Goal: Task Accomplishment & Management: Manage account settings

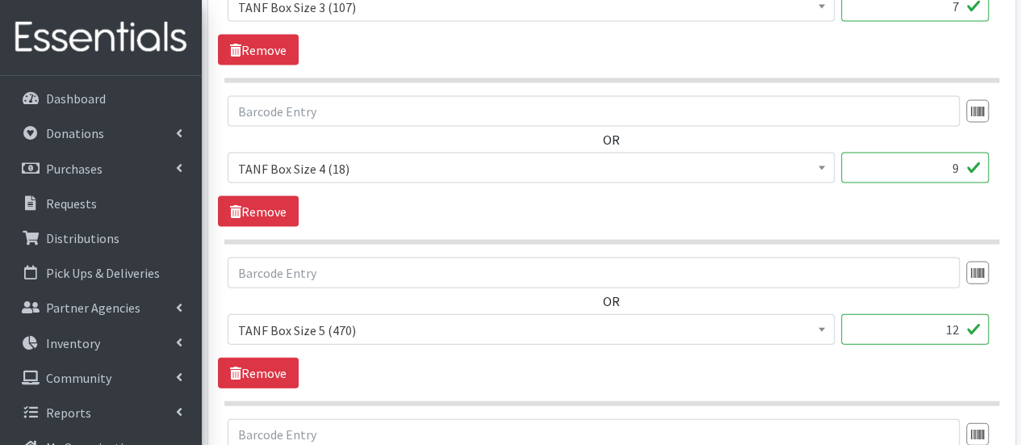
scroll to position [1644, 0]
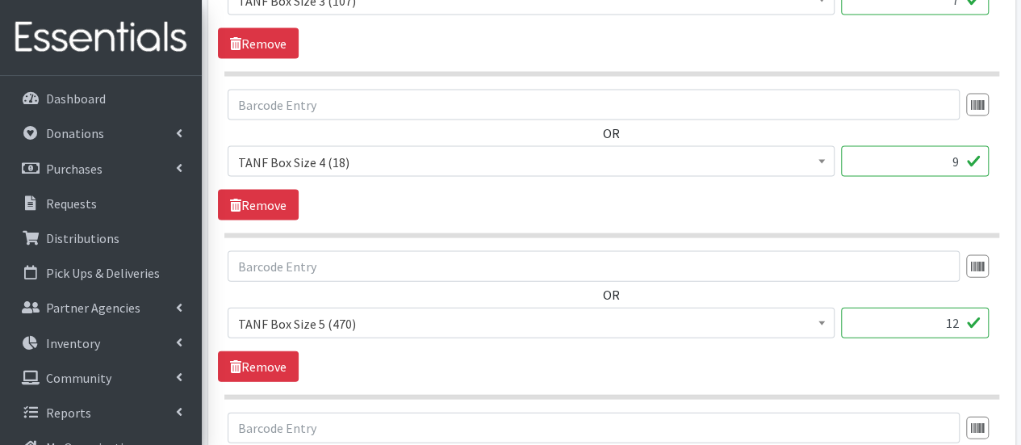
drag, startPoint x: 951, startPoint y: 312, endPoint x: 962, endPoint y: 317, distance: 12.3
click at [962, 317] on input "12" at bounding box center [915, 323] width 148 height 31
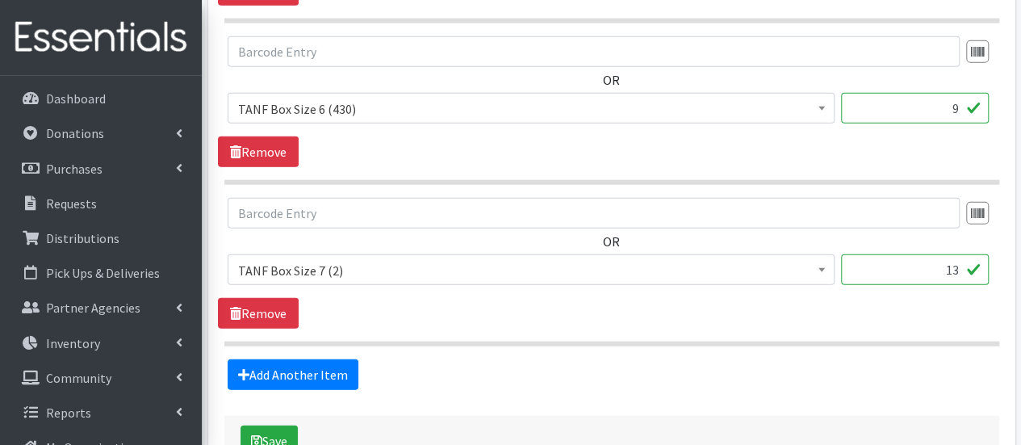
scroll to position [2020, 0]
type input "13"
click at [279, 426] on button "Save" at bounding box center [269, 441] width 57 height 31
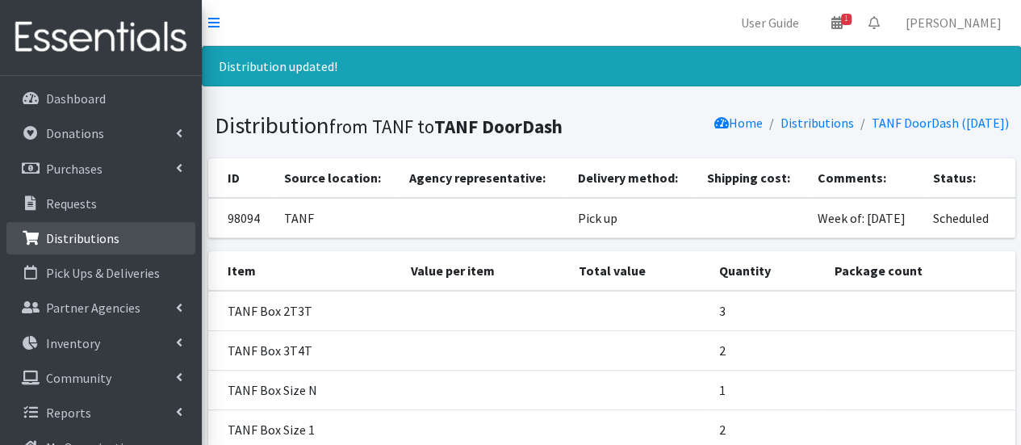
click at [97, 233] on p "Distributions" at bounding box center [82, 238] width 73 height 16
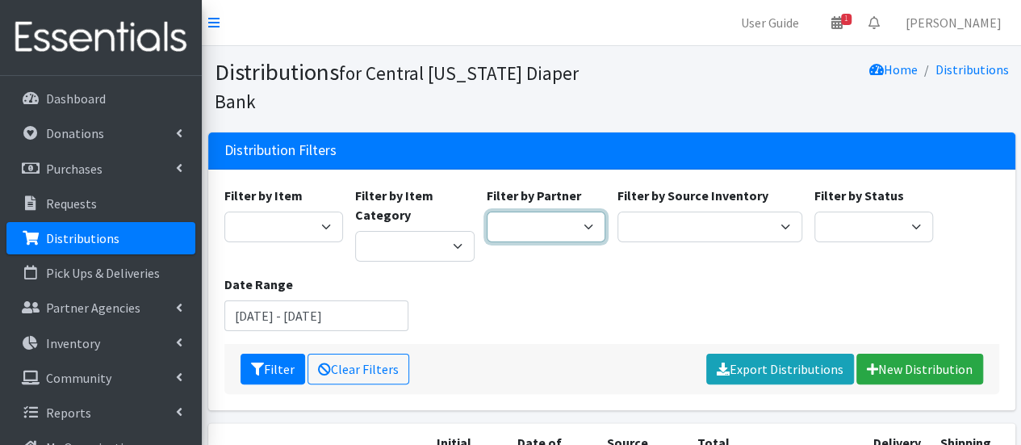
click at [583, 212] on select "All Saints Church Baby Momma Association Bellegrove Missionary Baptist Church F…" at bounding box center [546, 227] width 119 height 31
select select "7140"
click at [487, 212] on select "All Saints Church Baby Momma Association Bellegrove Missionary Baptist Church F…" at bounding box center [546, 227] width 119 height 31
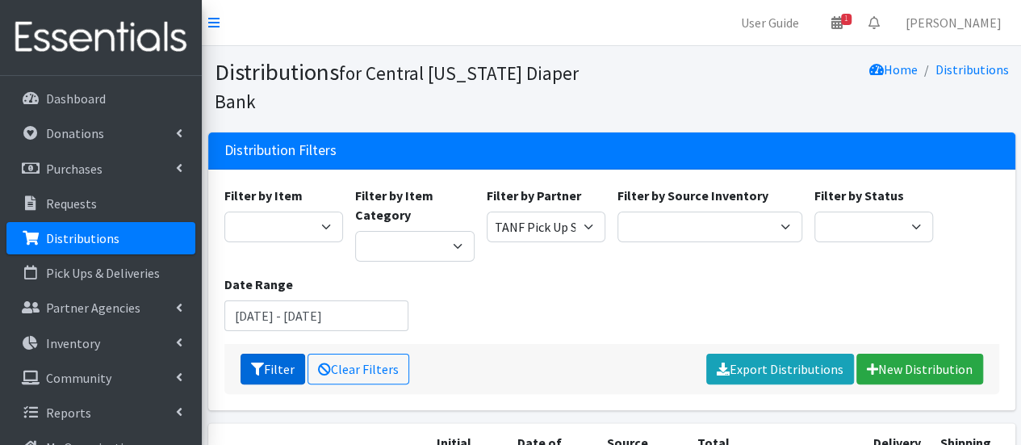
click at [273, 354] on button "Filter" at bounding box center [273, 369] width 65 height 31
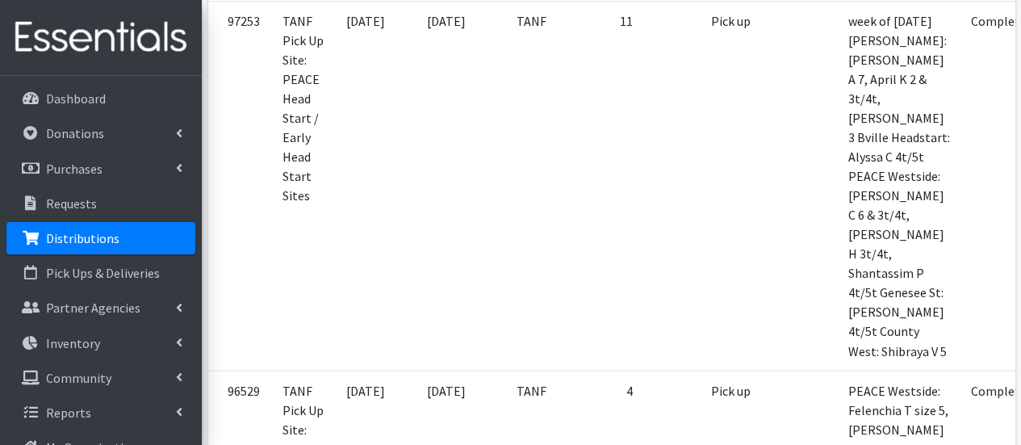
scroll to position [1216, 0]
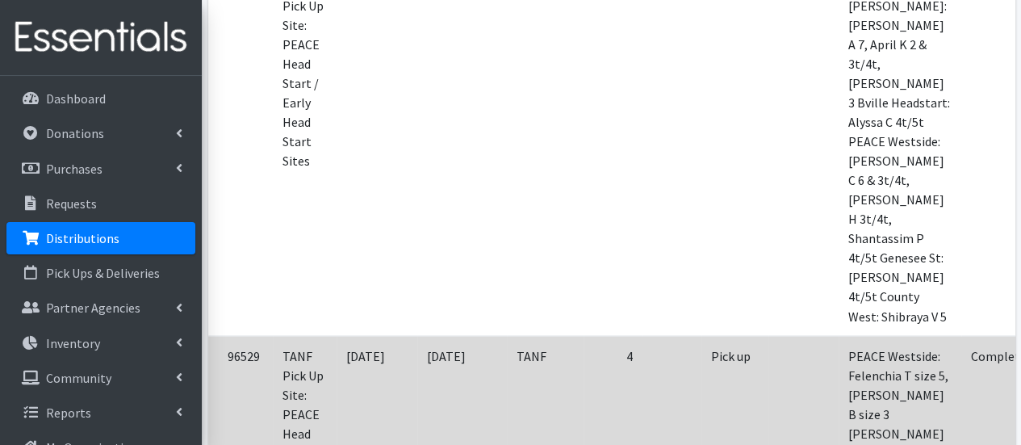
click at [963, 336] on td "Complete" at bounding box center [999, 443] width 75 height 214
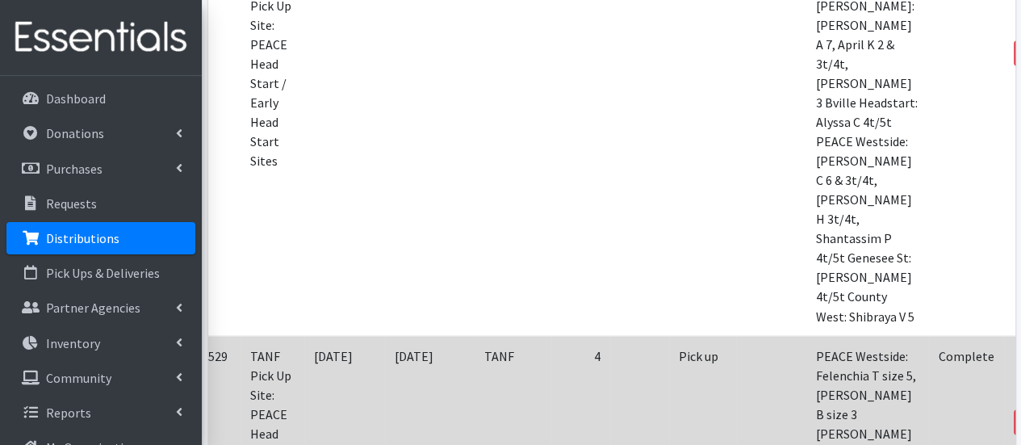
scroll to position [0, 79]
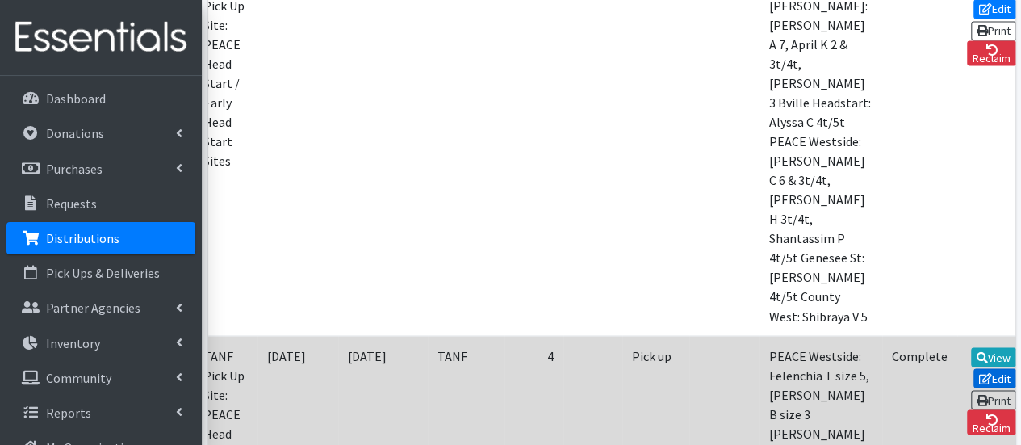
click at [979, 372] on icon at bounding box center [985, 377] width 13 height 11
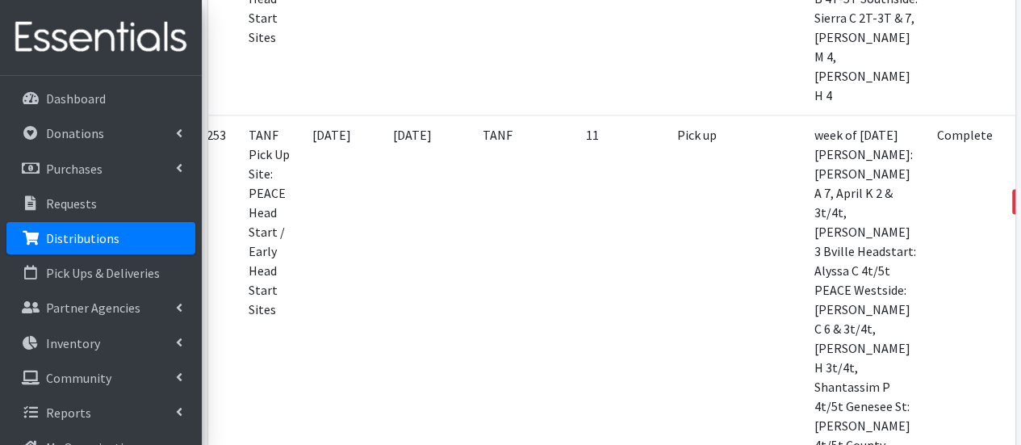
scroll to position [1040, 0]
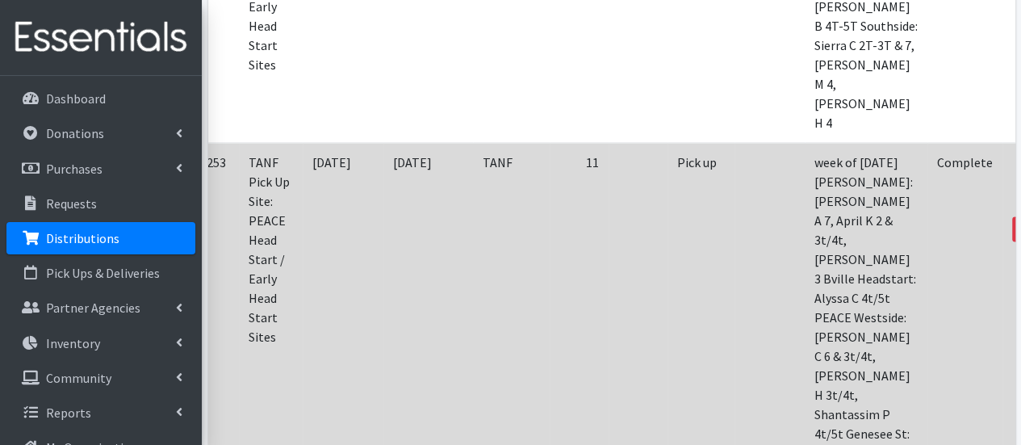
click at [1017, 197] on link "Print" at bounding box center [1040, 206] width 46 height 19
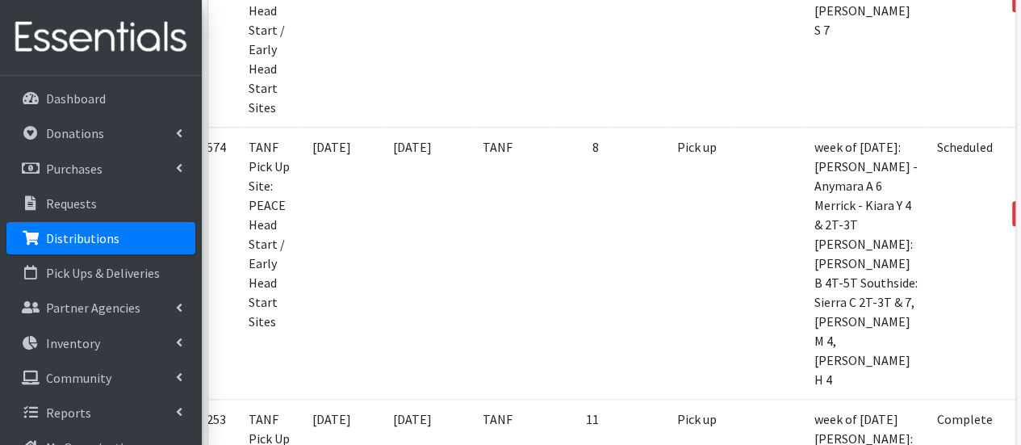
scroll to position [801, 0]
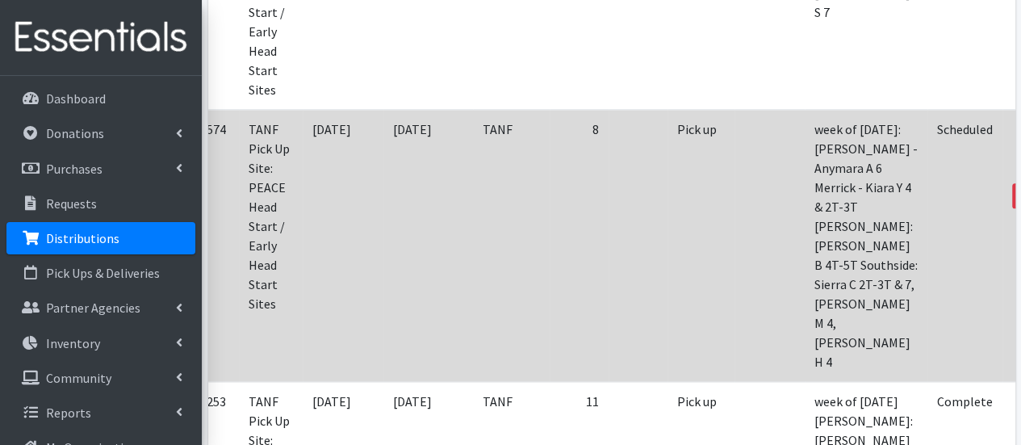
click at [1021, 168] on icon at bounding box center [1027, 173] width 11 height 11
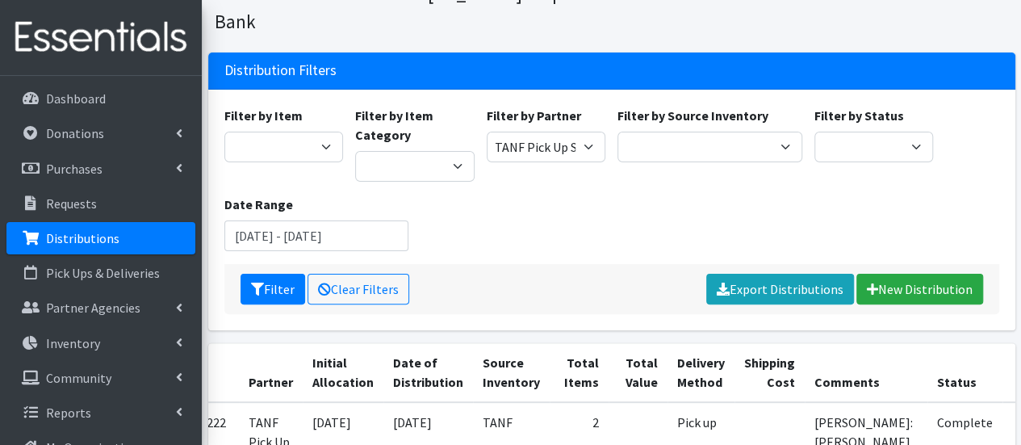
scroll to position [63, 0]
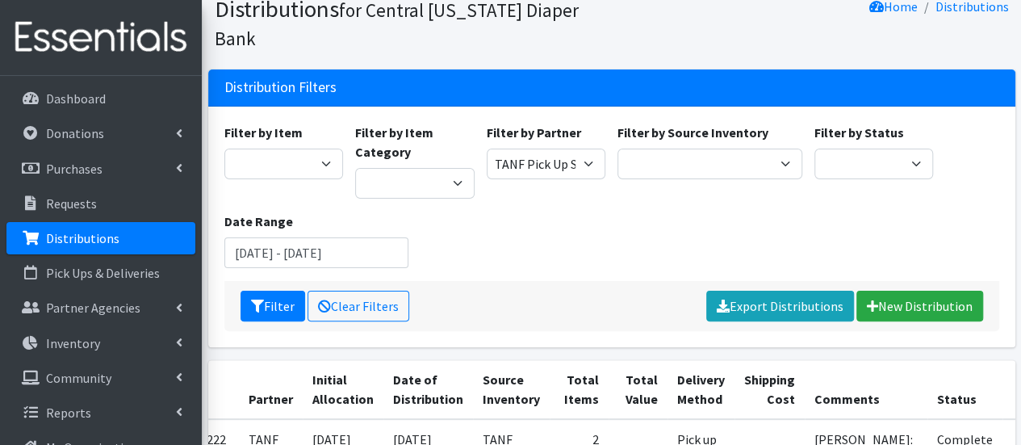
click at [109, 249] on link "Distributions" at bounding box center [100, 238] width 189 height 32
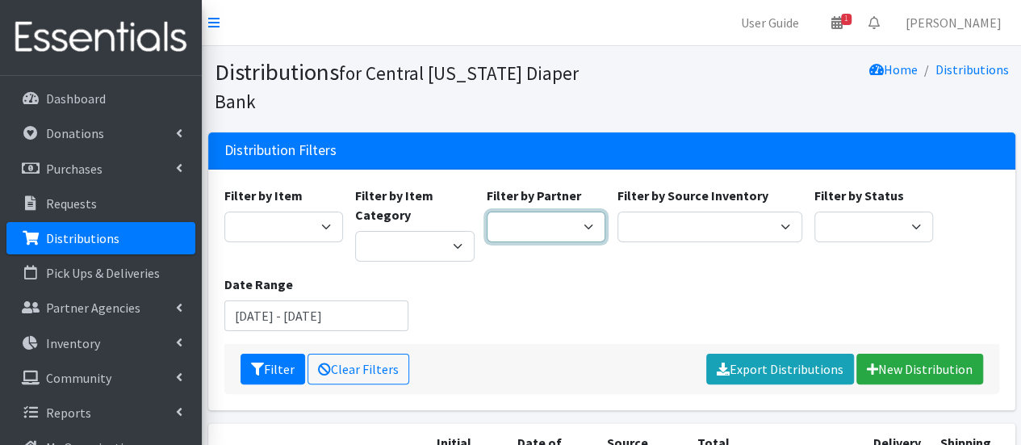
click at [585, 212] on select "[DEMOGRAPHIC_DATA] Baby Momma Association [DEMOGRAPHIC_DATA] Food Pantry [GEOGR…" at bounding box center [546, 227] width 119 height 31
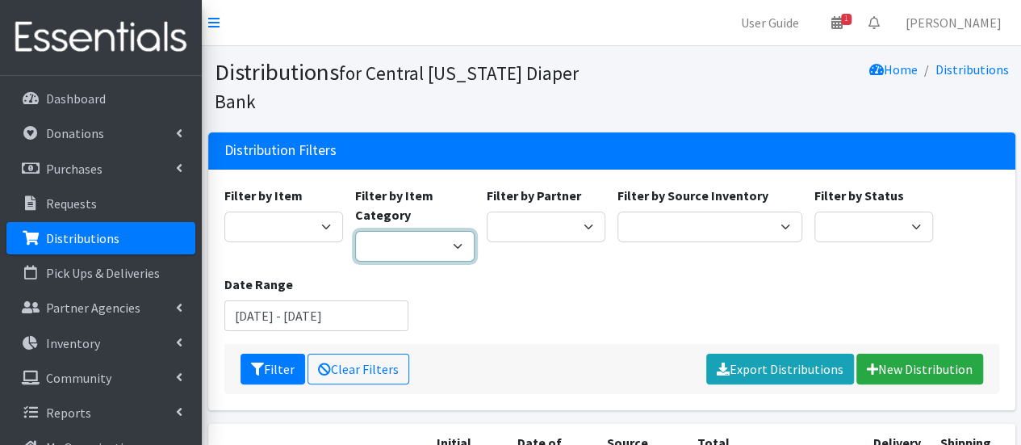
click at [423, 231] on select "Formula Adult Diapers/Products Infant Disposable Diapers Pull-ups Youth Disposa…" at bounding box center [414, 246] width 119 height 31
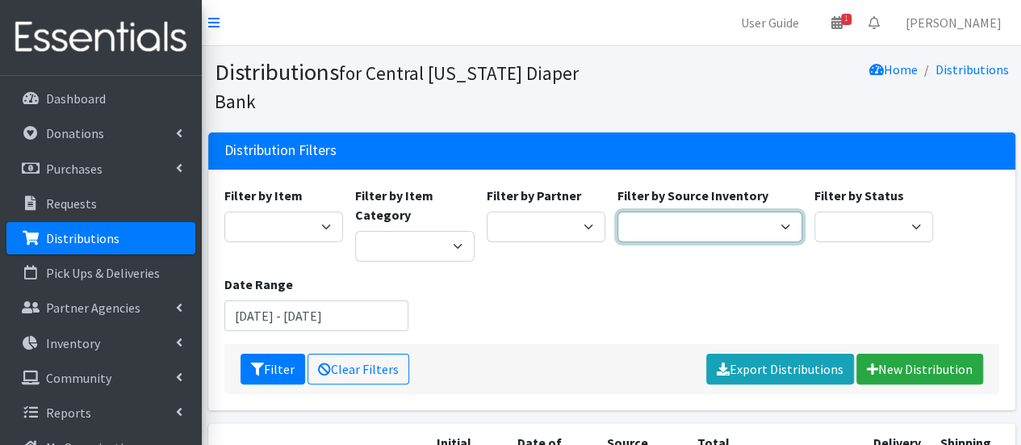
click at [685, 212] on select "Pioneer Warehouse TANF" at bounding box center [710, 227] width 185 height 31
select select "470"
click at [618, 212] on select "Pioneer Warehouse TANF" at bounding box center [710, 227] width 185 height 31
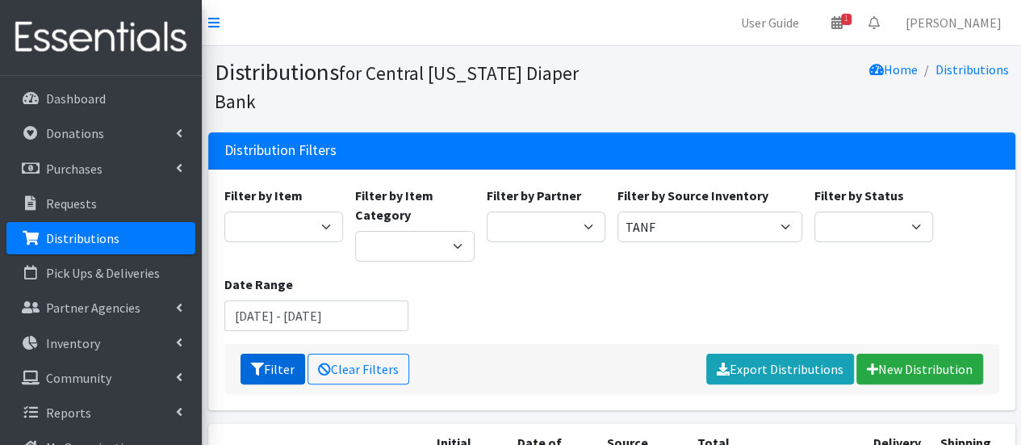
click at [289, 354] on button "Filter" at bounding box center [273, 369] width 65 height 31
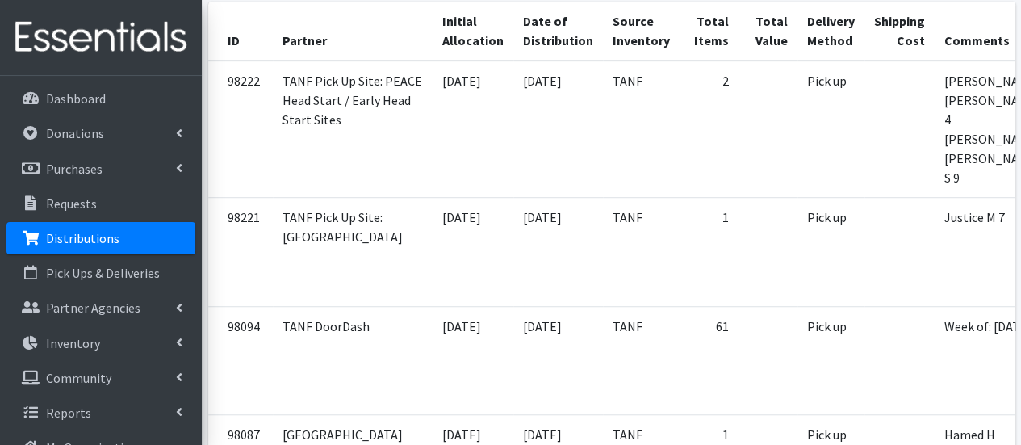
scroll to position [573, 0]
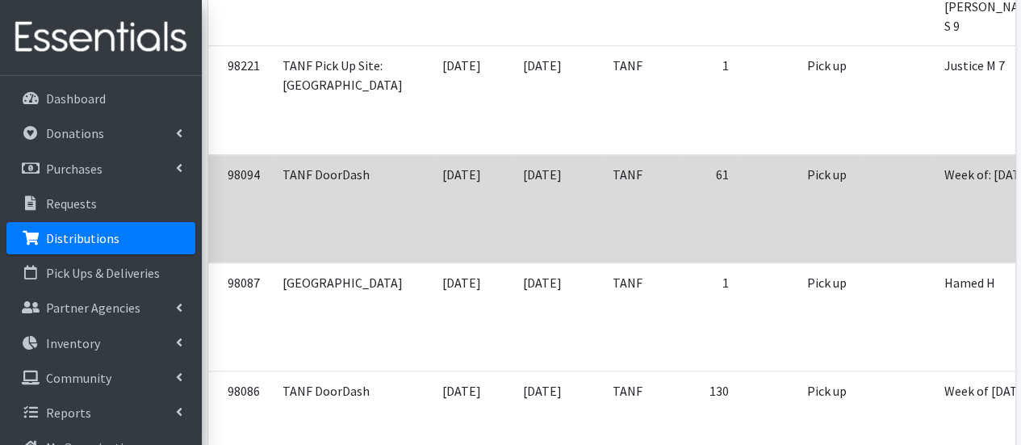
click at [951, 154] on td "Week of: [DATE]" at bounding box center [996, 208] width 123 height 108
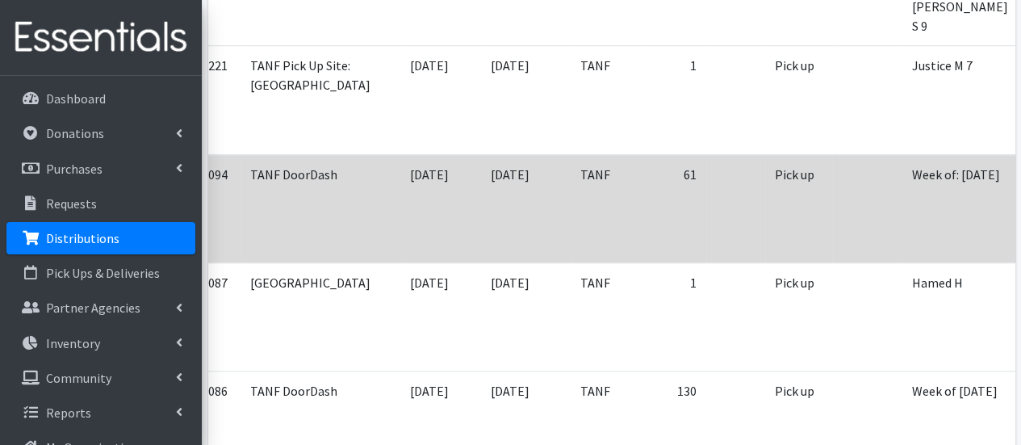
scroll to position [0, 119]
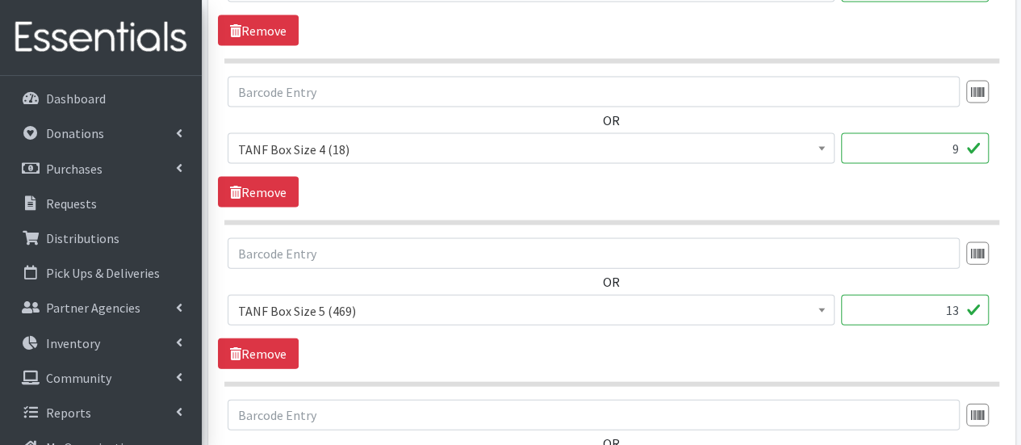
scroll to position [1704, 0]
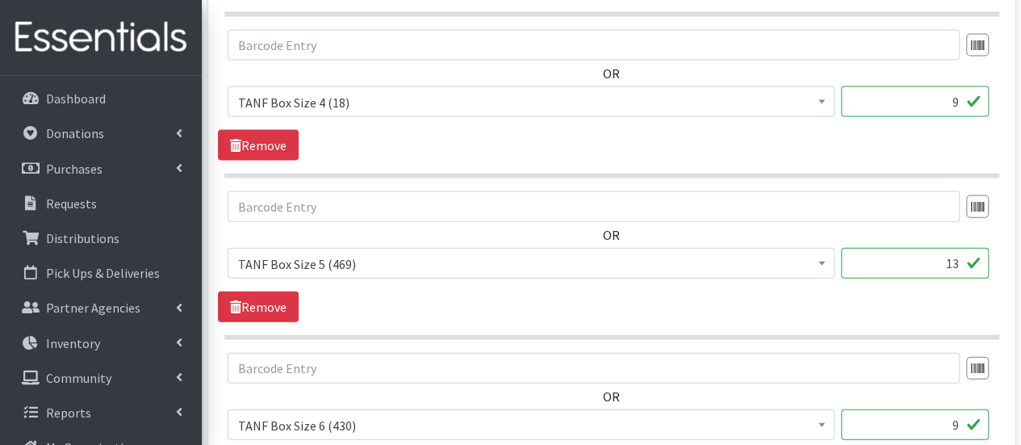
drag, startPoint x: 952, startPoint y: 255, endPoint x: 964, endPoint y: 257, distance: 12.2
click at [964, 257] on input "13" at bounding box center [915, 263] width 148 height 31
type input "14"
drag, startPoint x: 945, startPoint y: 430, endPoint x: 980, endPoint y: 413, distance: 39.0
click at [980, 413] on input "9" at bounding box center [915, 424] width 148 height 31
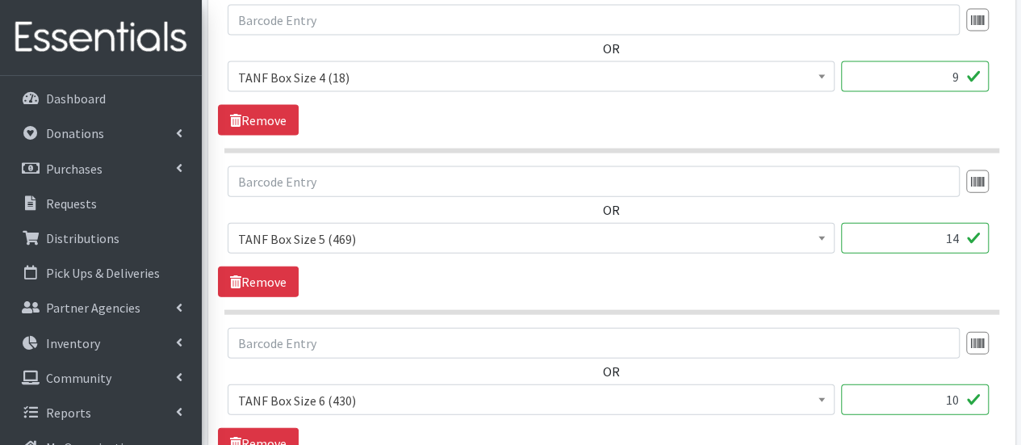
scroll to position [2120, 0]
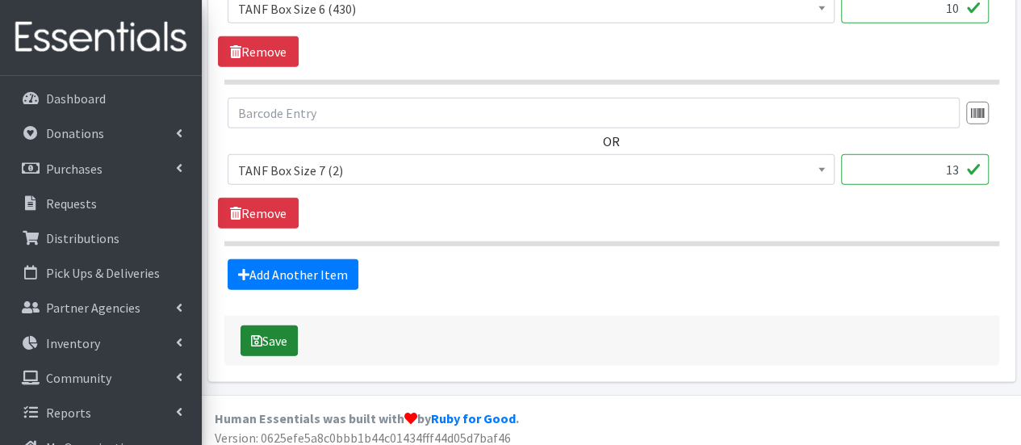
type input "10"
click at [273, 337] on button "Save" at bounding box center [269, 340] width 57 height 31
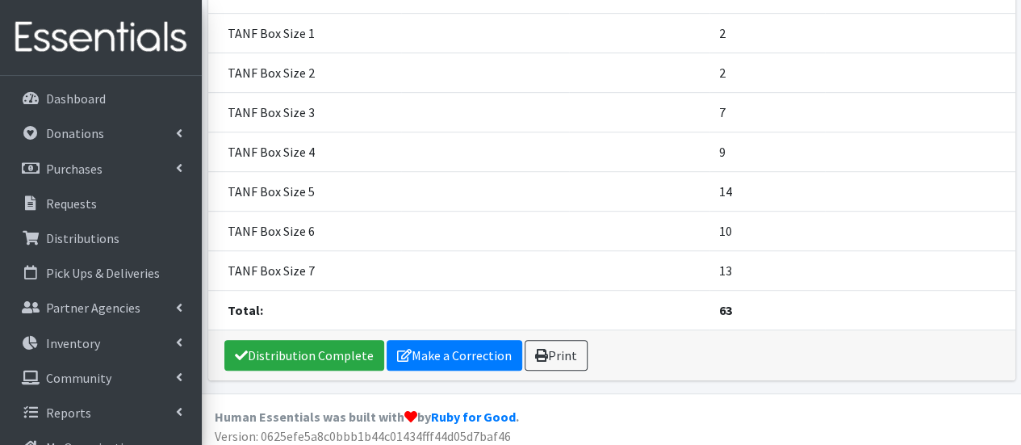
scroll to position [399, 0]
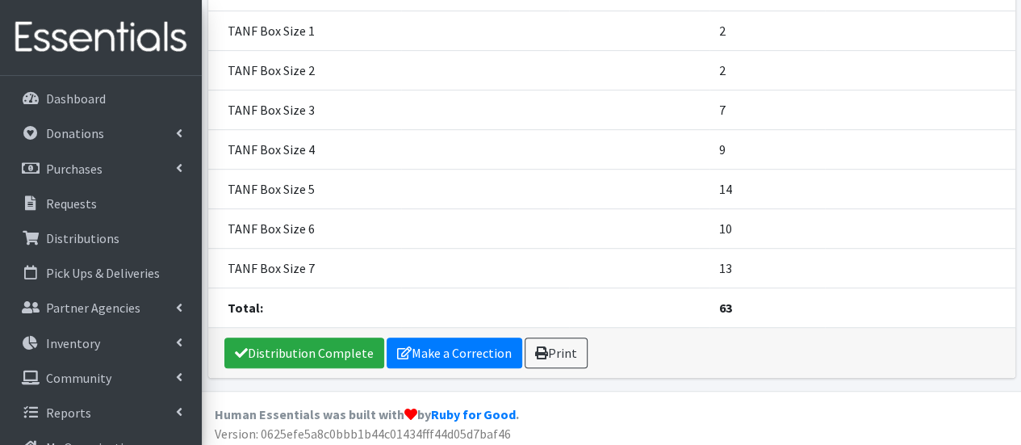
click at [430, 406] on strong "Human Essentials was built with by Ruby for Good ." at bounding box center [367, 414] width 304 height 16
click at [426, 355] on link "Make a Correction" at bounding box center [455, 353] width 136 height 31
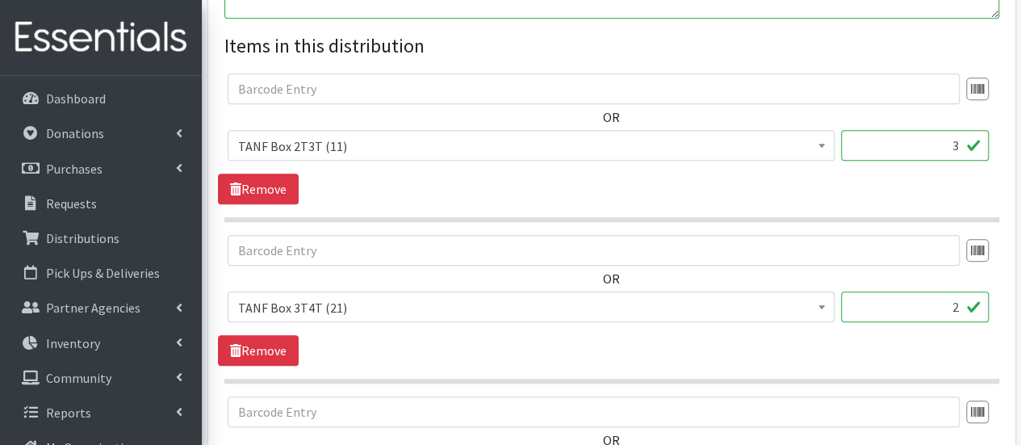
scroll to position [741, 0]
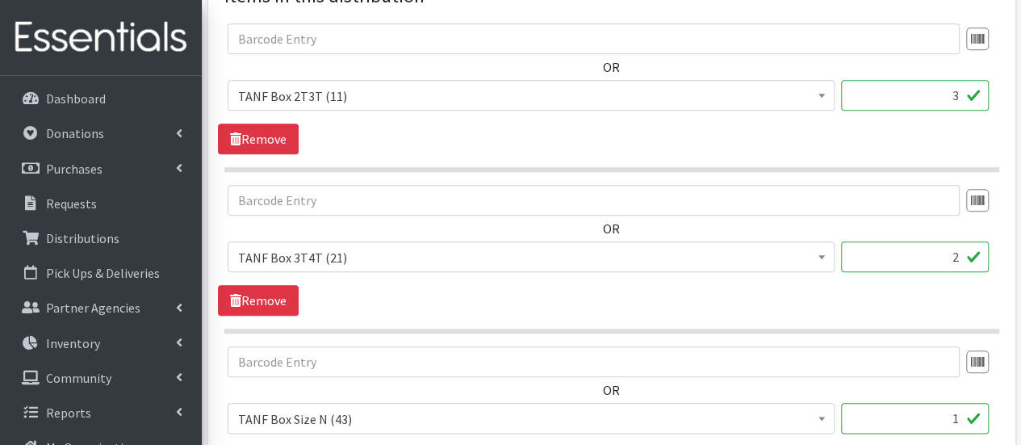
drag, startPoint x: 953, startPoint y: 253, endPoint x: 963, endPoint y: 253, distance: 10.5
click at [963, 253] on input "2" at bounding box center [915, 256] width 148 height 31
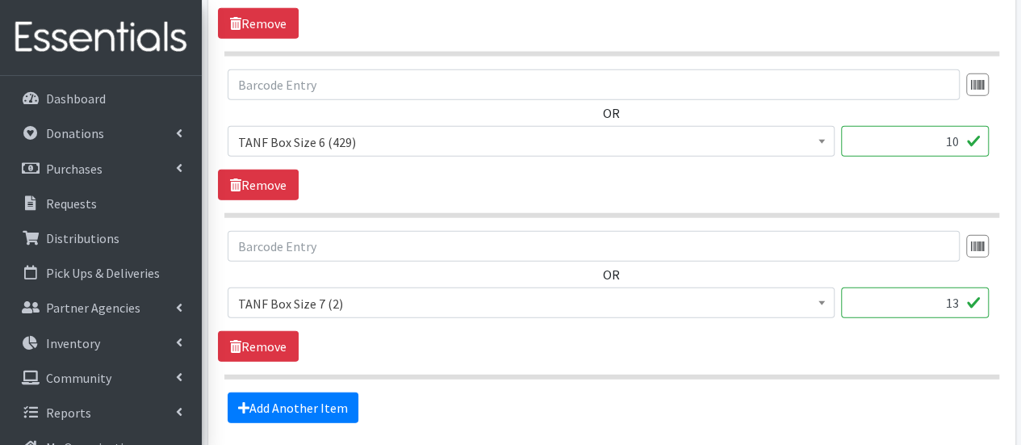
scroll to position [2120, 0]
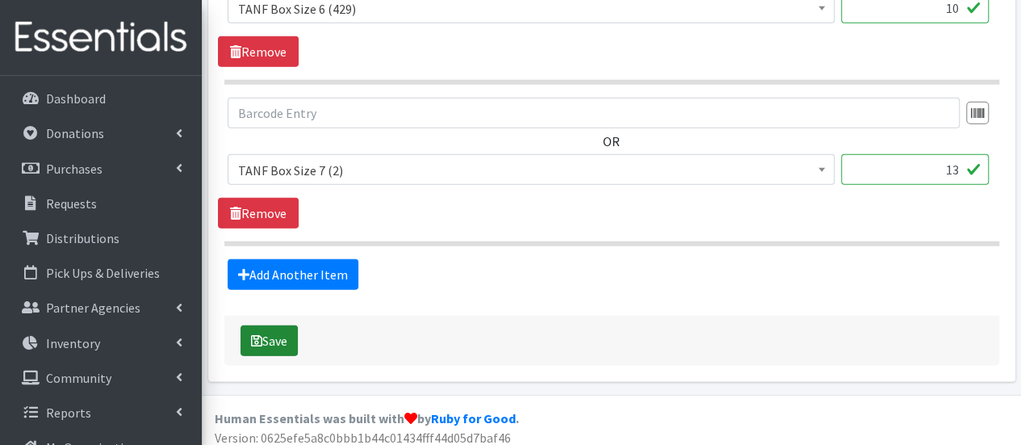
type input "3"
click at [284, 339] on button "Save" at bounding box center [269, 340] width 57 height 31
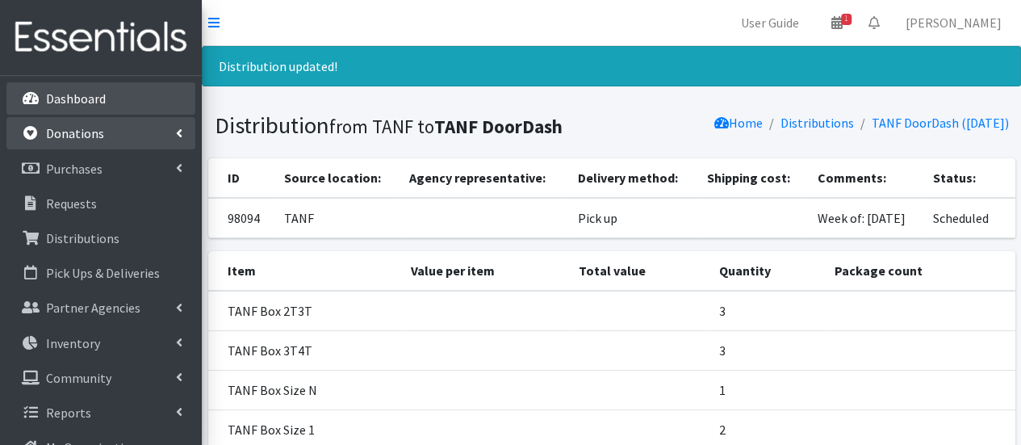
drag, startPoint x: 103, startPoint y: 114, endPoint x: 103, endPoint y: 125, distance: 11.3
click at [103, 114] on link "Dashboard" at bounding box center [100, 98] width 189 height 32
click at [103, 130] on link "Donations" at bounding box center [100, 133] width 189 height 32
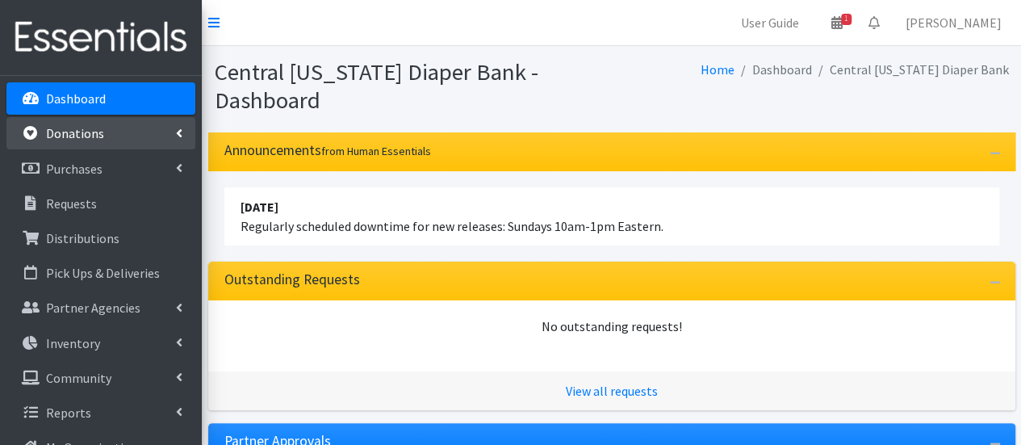
click at [102, 133] on link "Donations" at bounding box center [100, 133] width 189 height 32
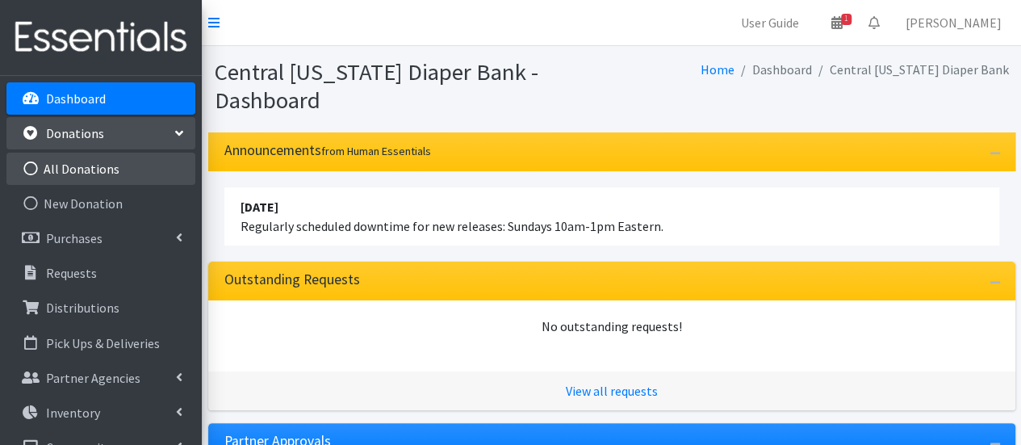
click at [103, 170] on link "All Donations" at bounding box center [100, 169] width 189 height 32
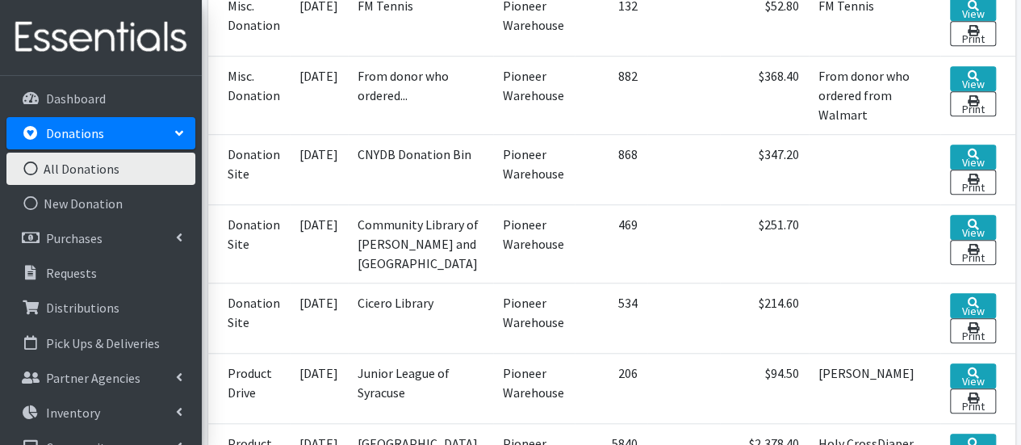
scroll to position [543, 0]
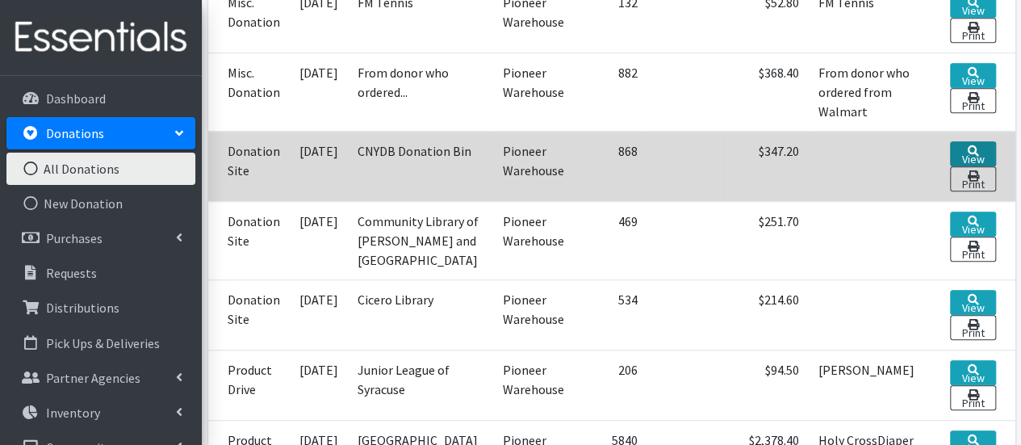
click at [983, 145] on link "View" at bounding box center [972, 153] width 45 height 25
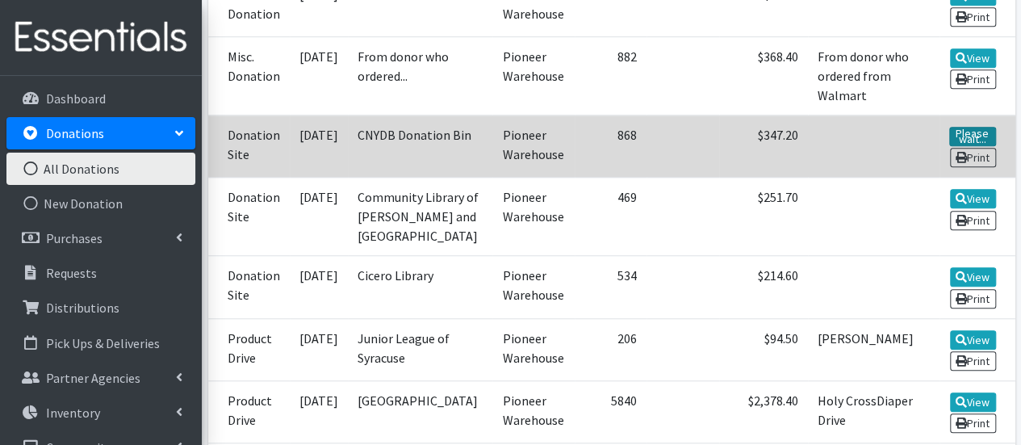
scroll to position [534, 0]
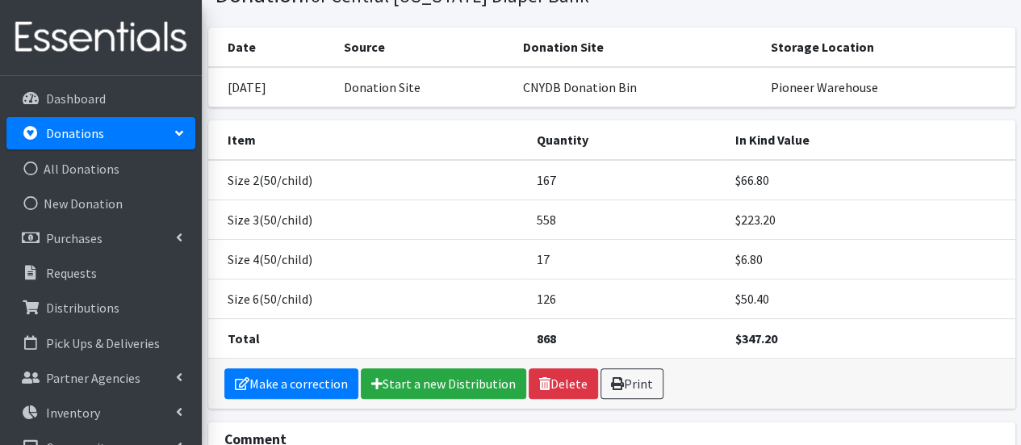
scroll to position [187, 0]
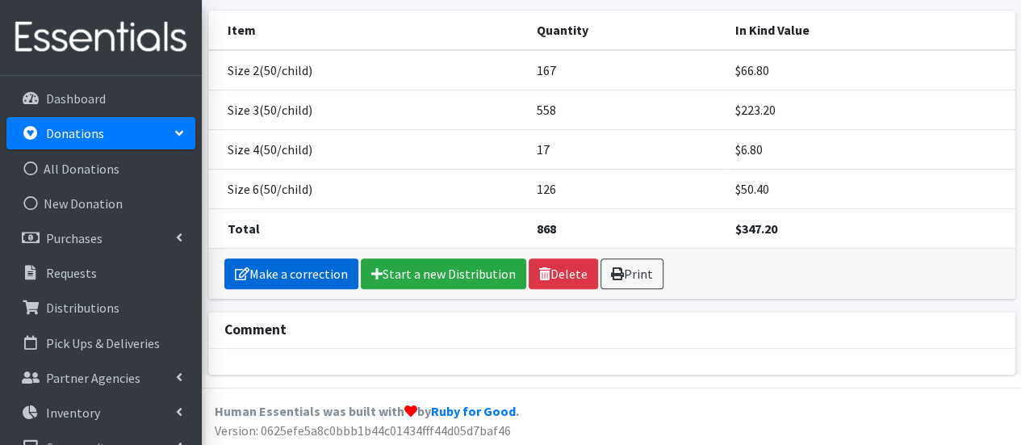
click at [290, 277] on link "Make a correction" at bounding box center [291, 273] width 134 height 31
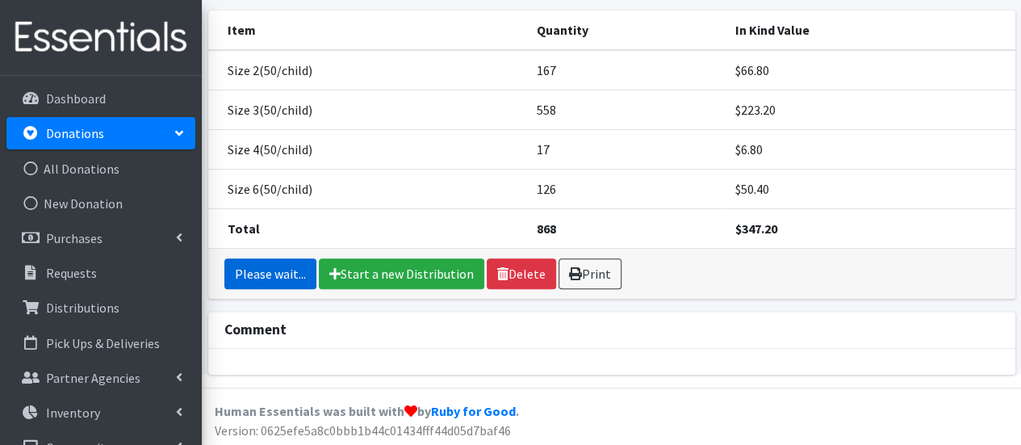
click at [290, 277] on link "Please wait..." at bounding box center [270, 273] width 92 height 31
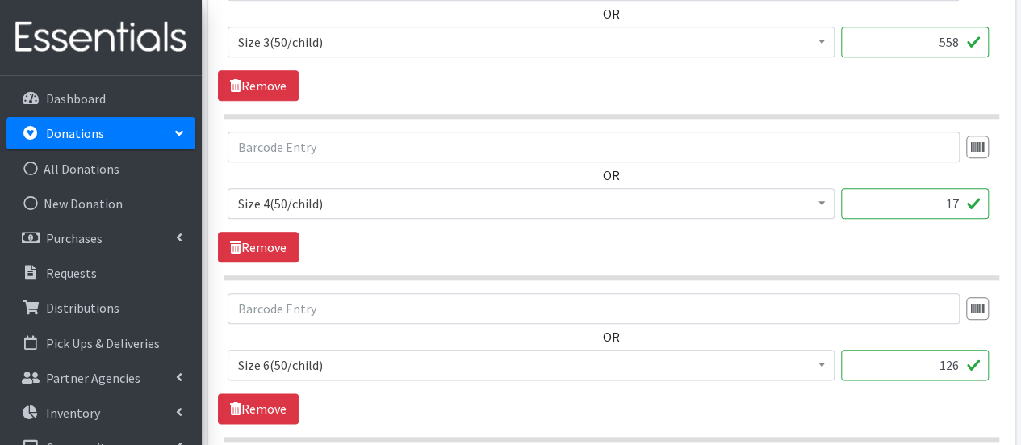
scroll to position [1145, 0]
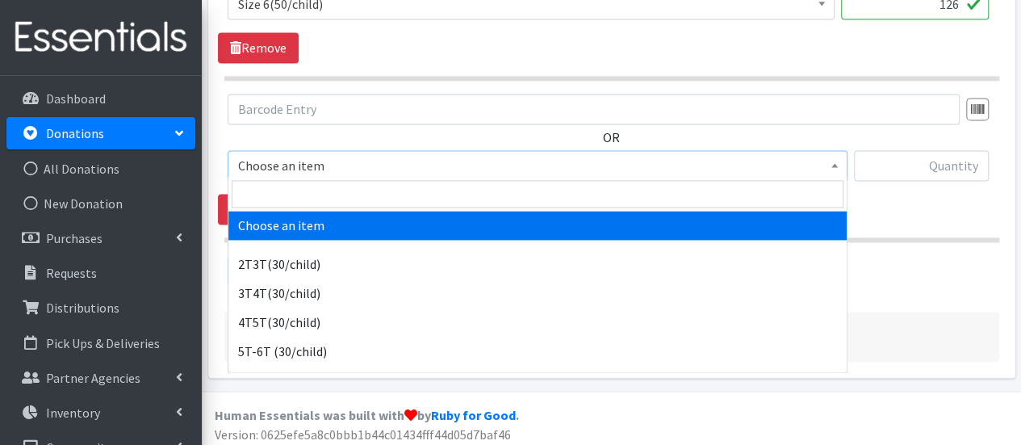
click at [736, 167] on span "Choose an item" at bounding box center [537, 165] width 599 height 23
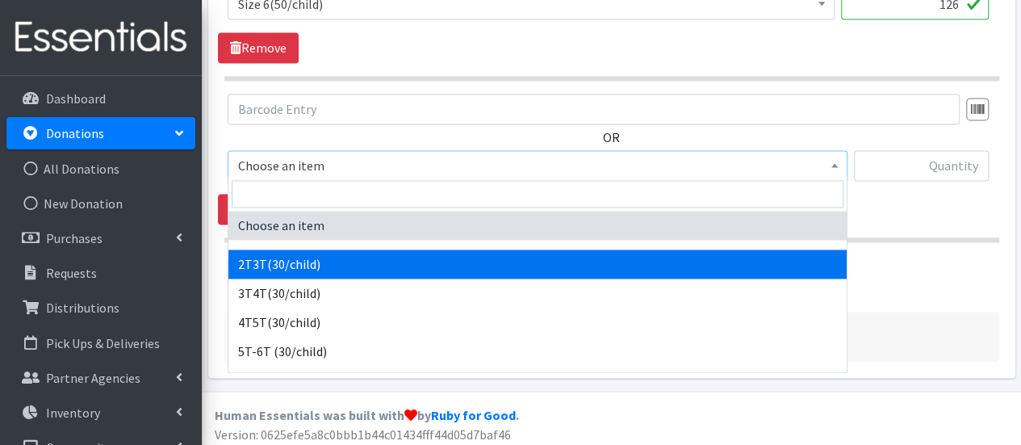
select select "939"
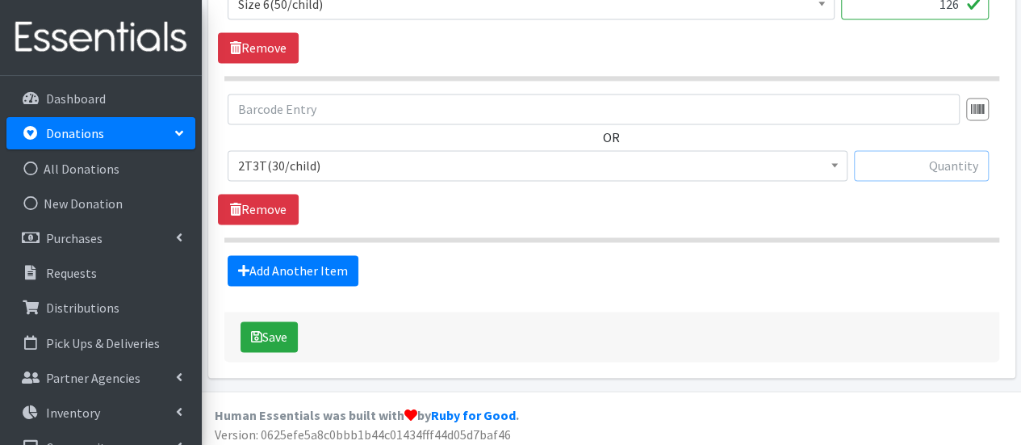
click at [943, 161] on input "text" at bounding box center [921, 165] width 135 height 31
type input "104"
click at [281, 337] on button "Save" at bounding box center [269, 336] width 57 height 31
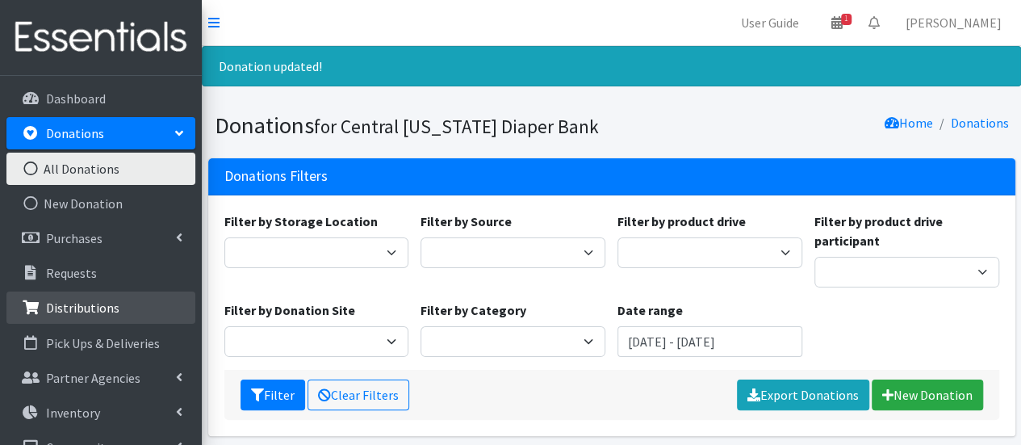
click at [116, 304] on link "Distributions" at bounding box center [100, 307] width 189 height 32
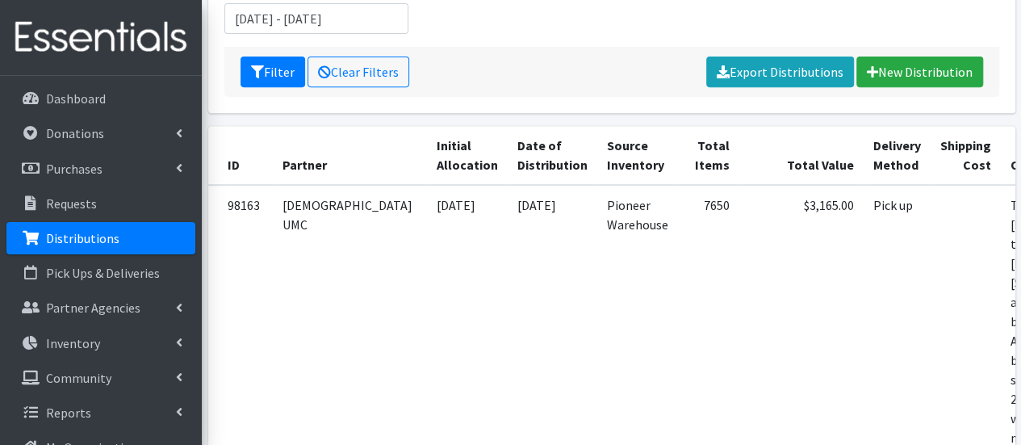
scroll to position [99, 0]
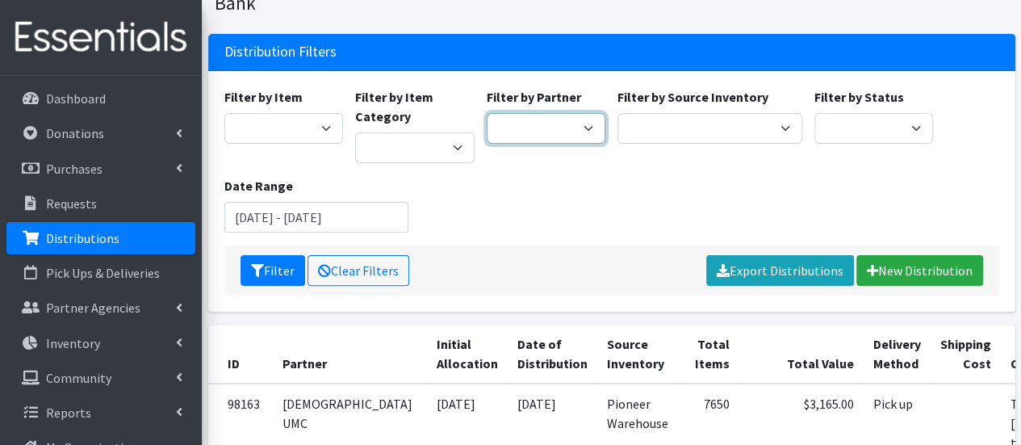
click at [585, 113] on select "[DEMOGRAPHIC_DATA] Baby Momma Association [DEMOGRAPHIC_DATA] Food Pantry [GEOGR…" at bounding box center [546, 128] width 119 height 31
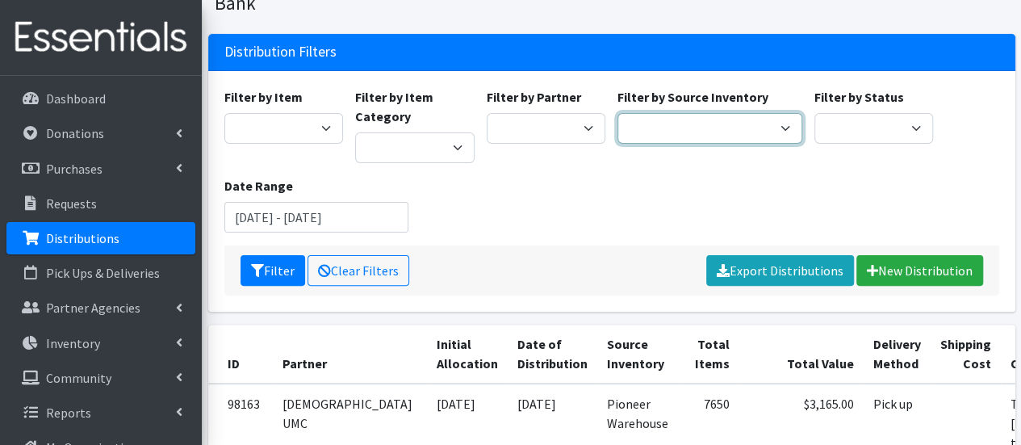
click at [665, 113] on select "Pioneer Warehouse TANF" at bounding box center [710, 128] width 185 height 31
select select "470"
click at [618, 113] on select "Pioneer Warehouse TANF" at bounding box center [710, 128] width 185 height 31
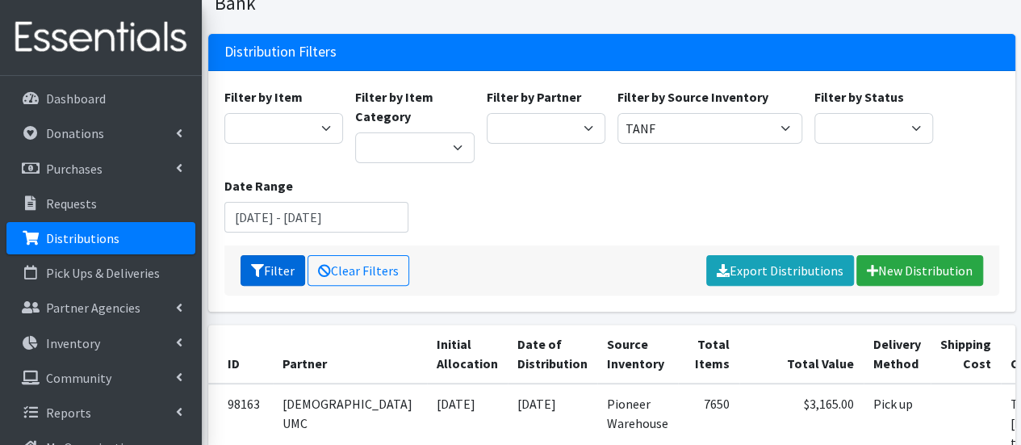
click at [250, 255] on button "Filter" at bounding box center [273, 270] width 65 height 31
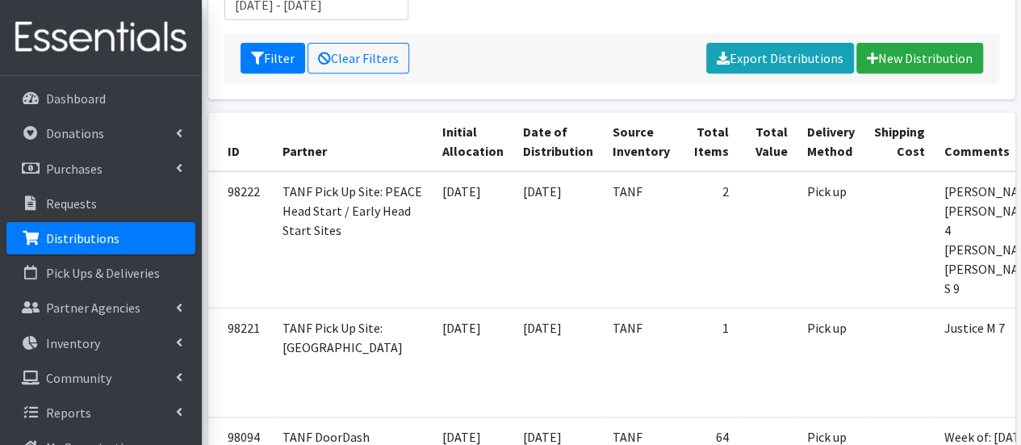
scroll to position [665, 0]
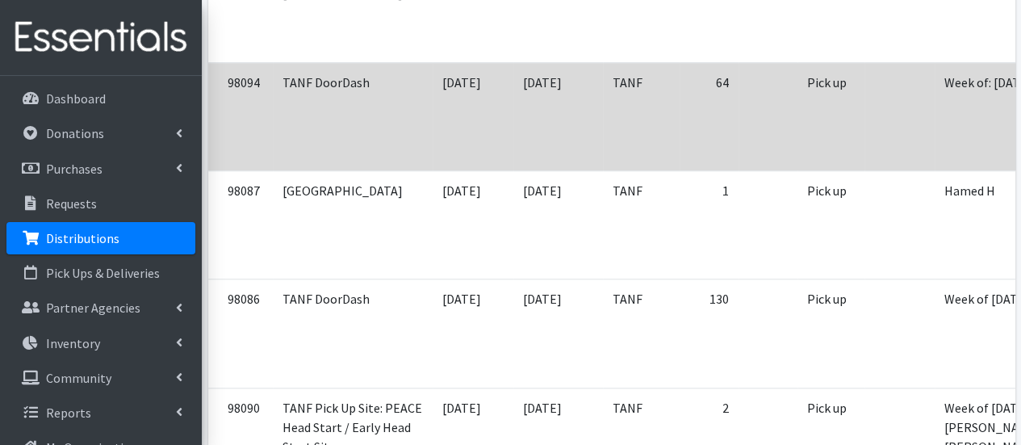
click at [948, 62] on td "Week of: [DATE]" at bounding box center [996, 116] width 123 height 108
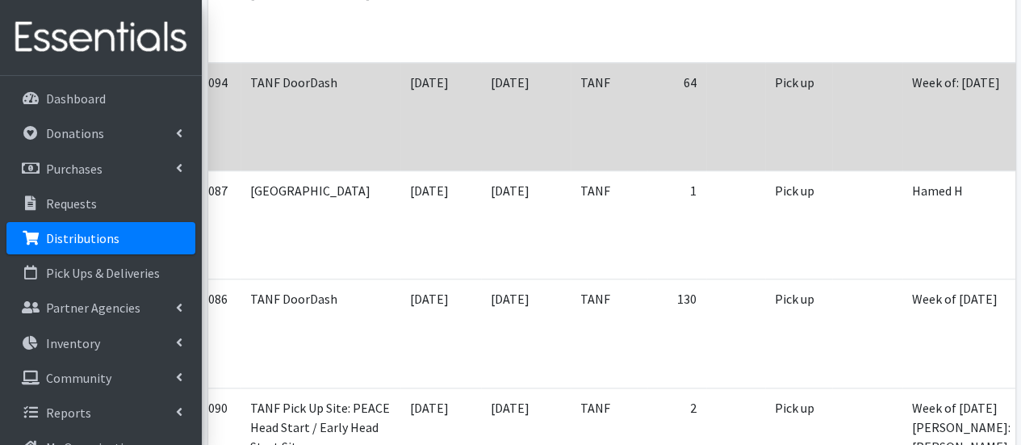
scroll to position [0, 119]
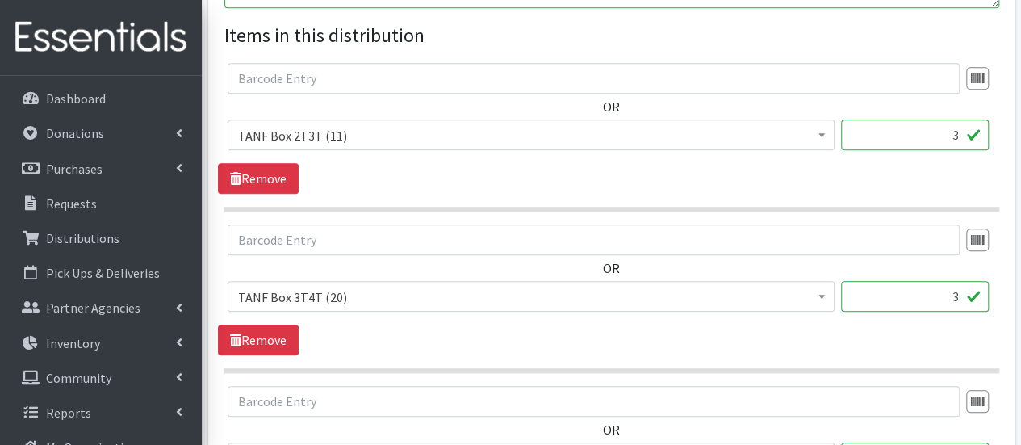
scroll to position [741, 0]
